Goal: Task Accomplishment & Management: Manage account settings

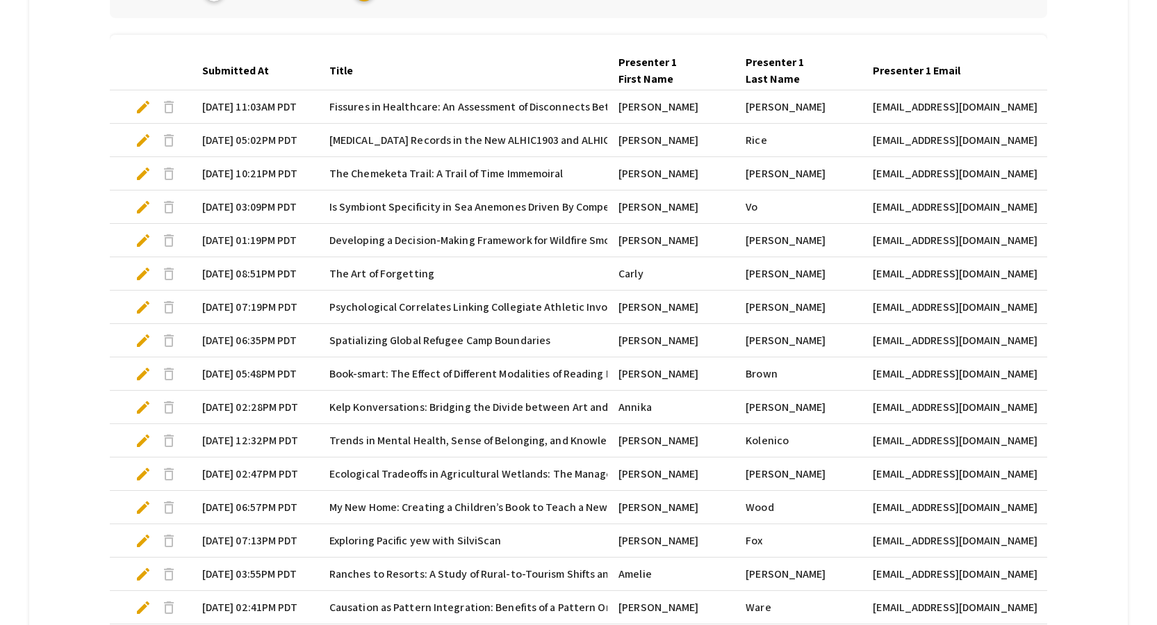
scroll to position [378, 0]
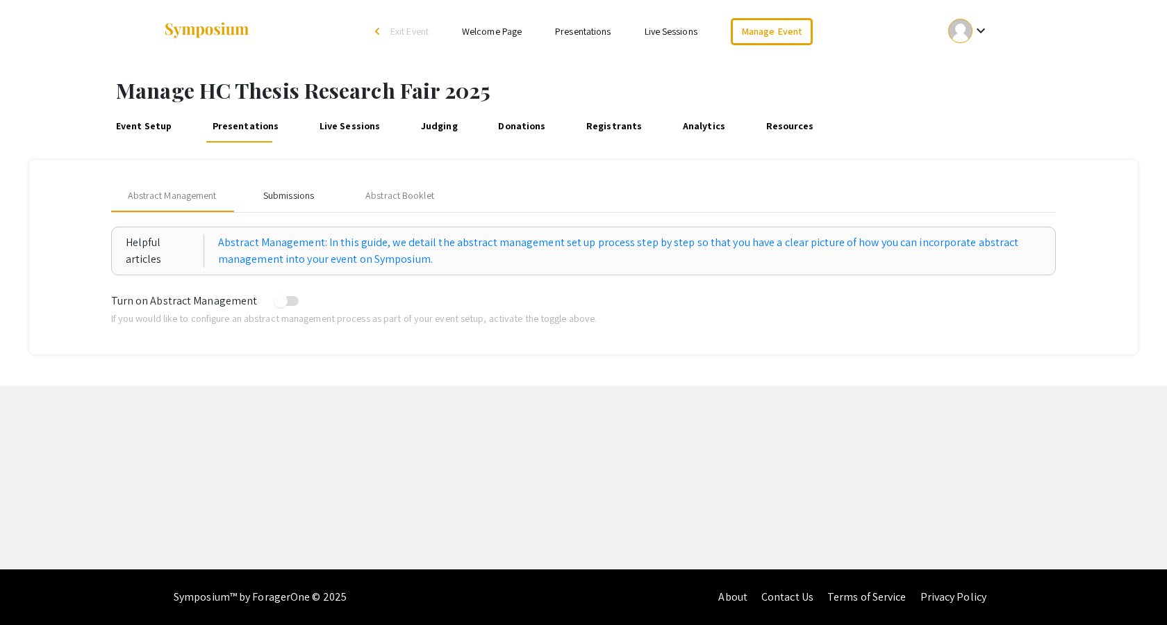
click at [268, 192] on div "Submissions" at bounding box center [288, 195] width 51 height 15
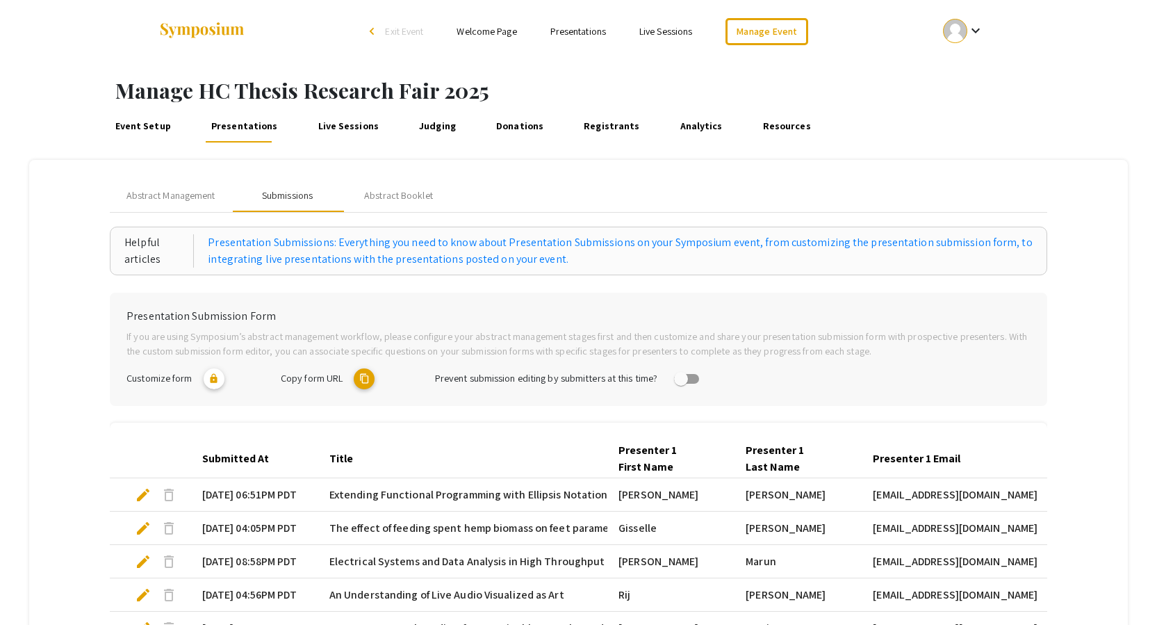
scroll to position [359, 0]
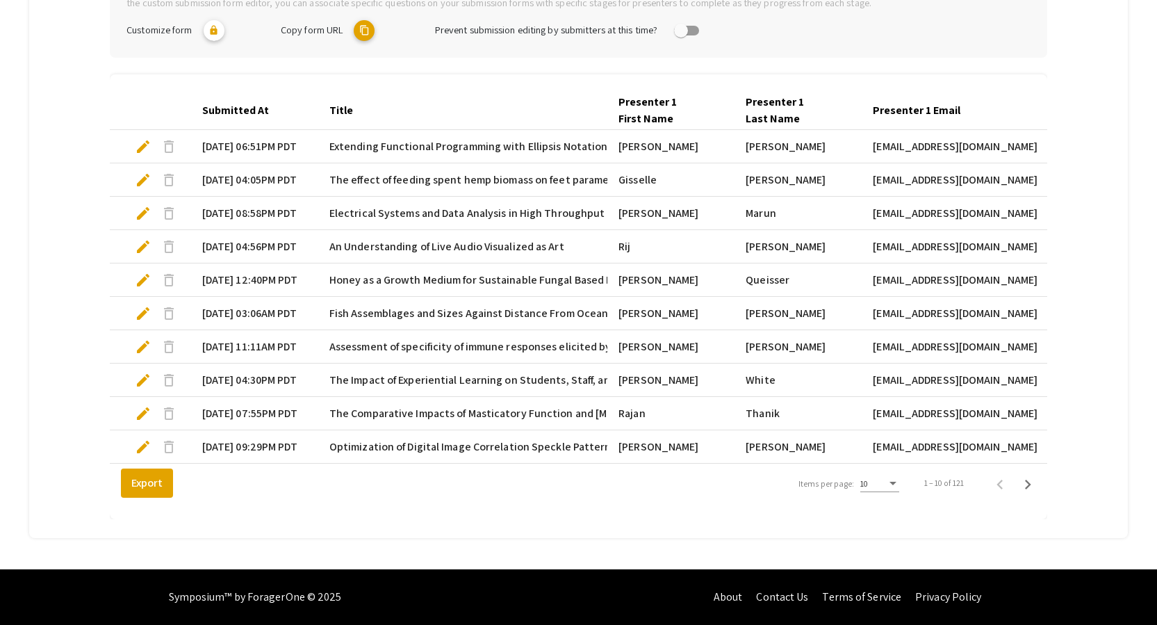
click at [881, 482] on div "10" at bounding box center [873, 484] width 26 height 10
click at [898, 506] on span "25" at bounding box center [886, 508] width 39 height 25
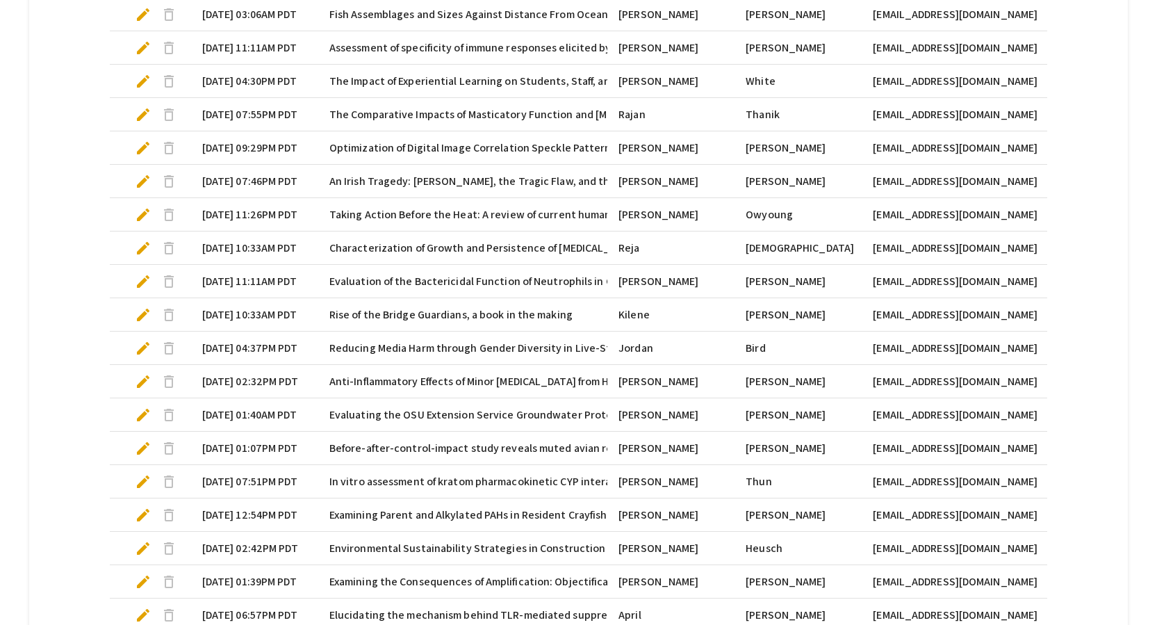
scroll to position [776, 0]
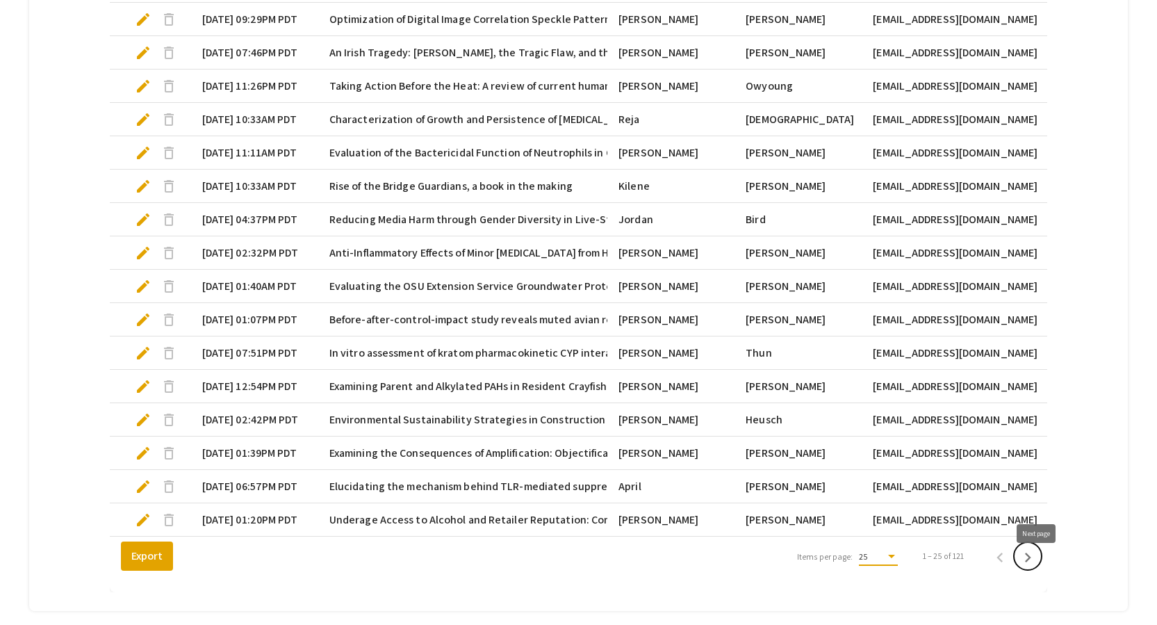
click at [1037, 567] on icon "Next page" at bounding box center [1027, 557] width 19 height 19
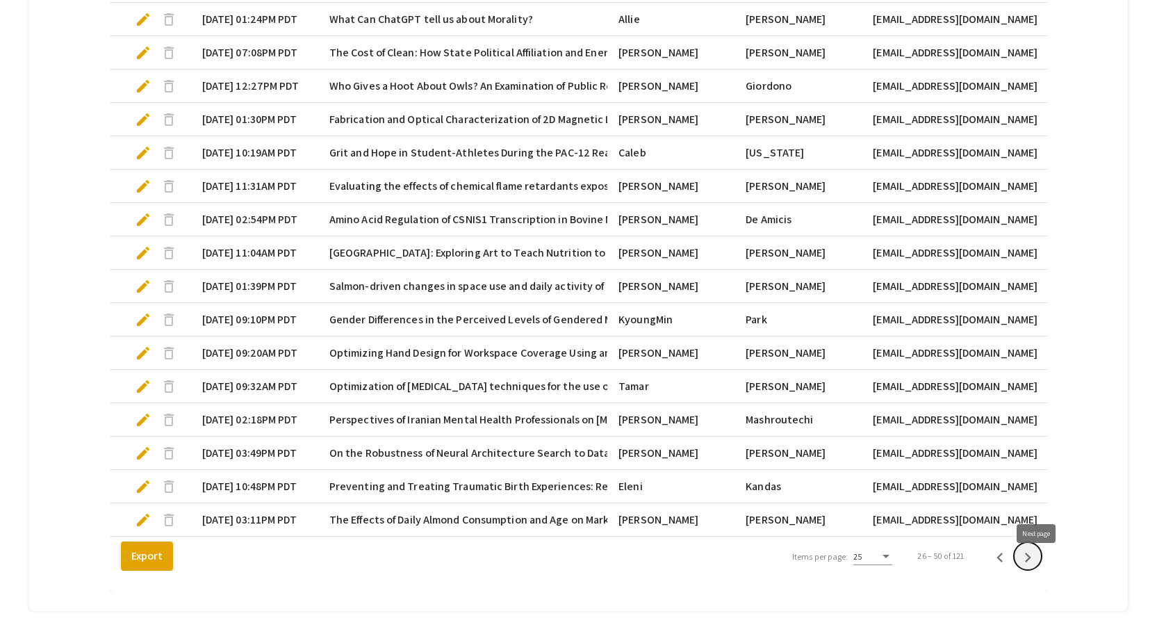
click at [1037, 567] on icon "Next page" at bounding box center [1027, 557] width 19 height 19
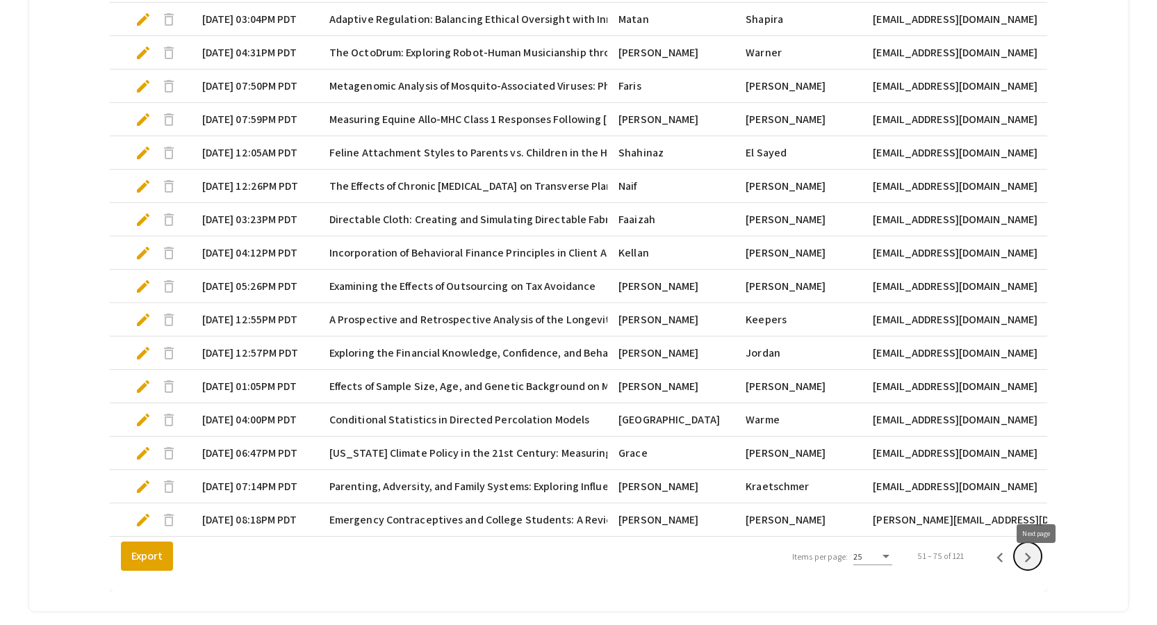
click at [1037, 567] on icon "Next page" at bounding box center [1027, 557] width 19 height 19
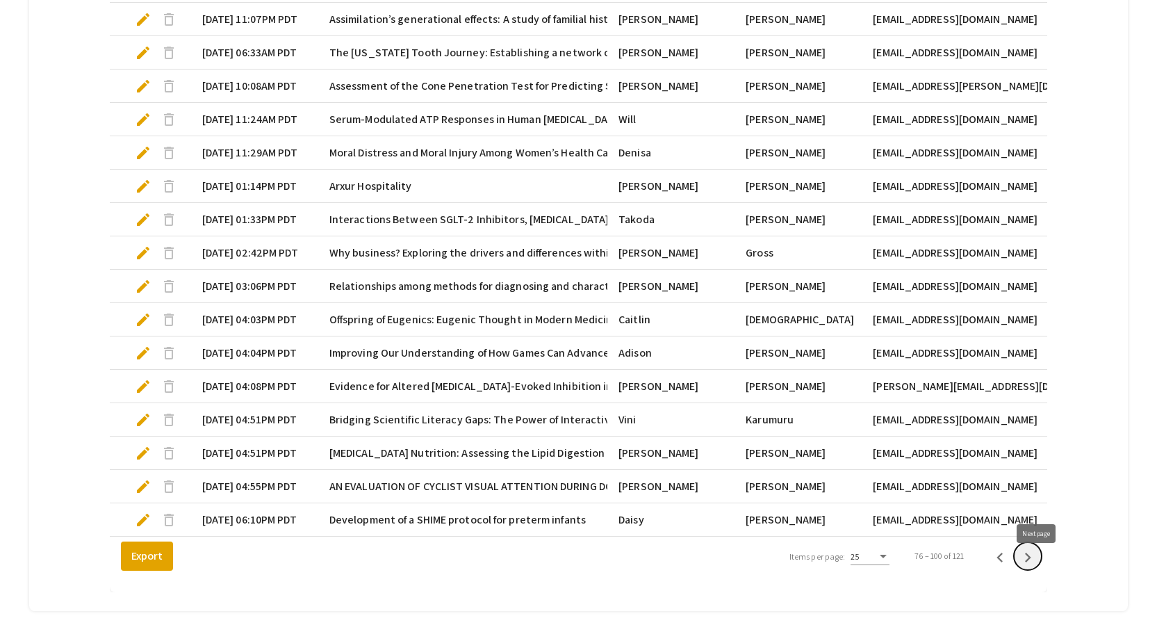
click at [1037, 567] on icon "Next page" at bounding box center [1027, 557] width 19 height 19
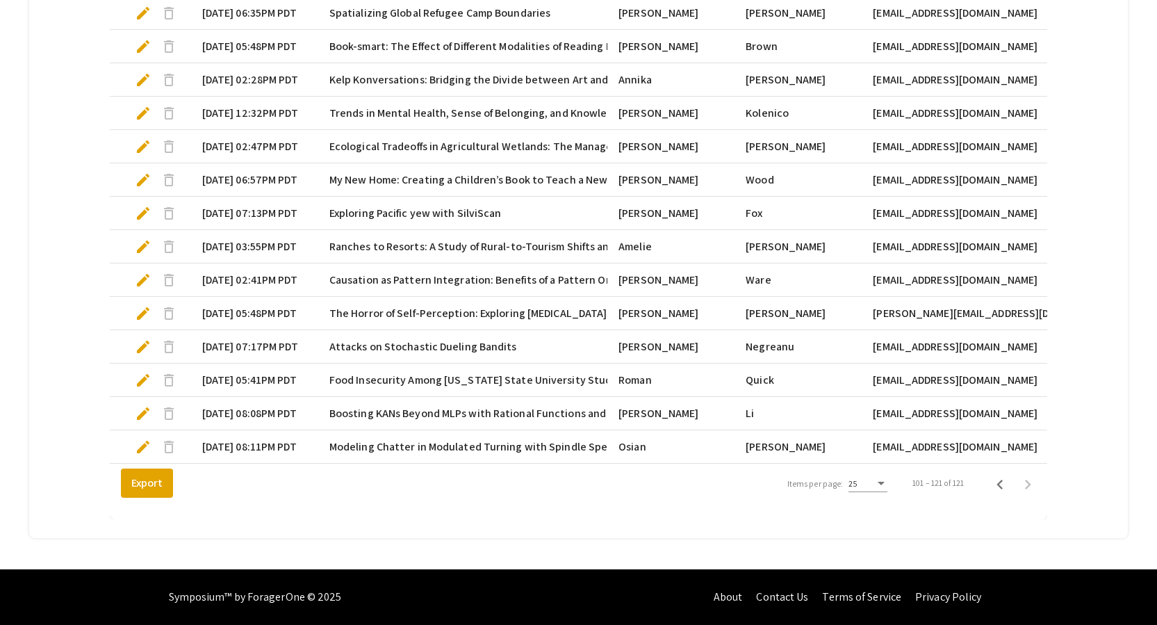
scroll to position [725, 0]
